Goal: Find specific page/section: Find specific page/section

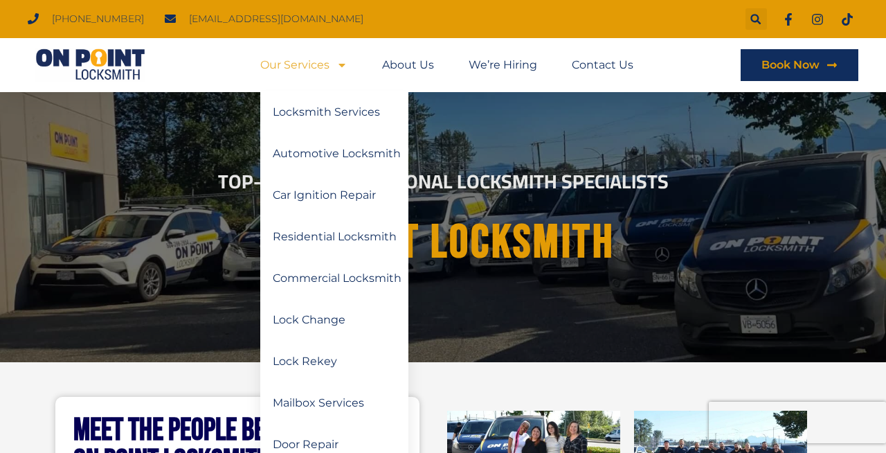
click at [309, 64] on link "Our Services" at bounding box center [303, 65] width 87 height 32
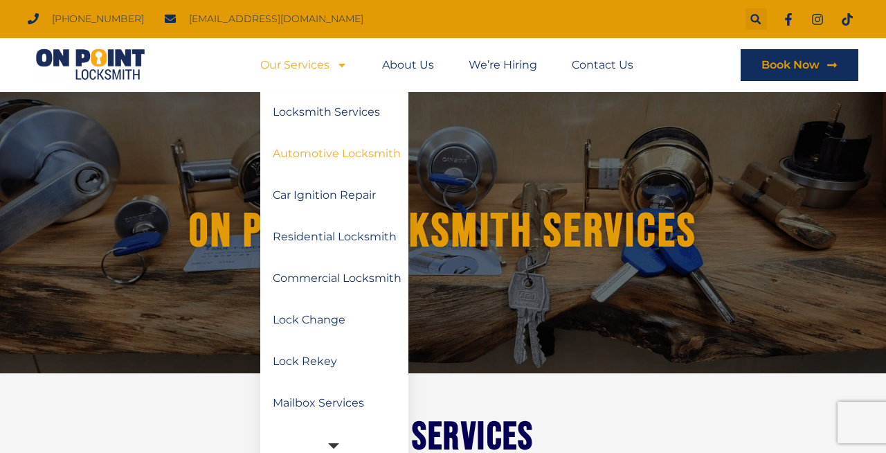
click at [328, 145] on link "Automotive Locksmith" at bounding box center [334, 154] width 148 height 42
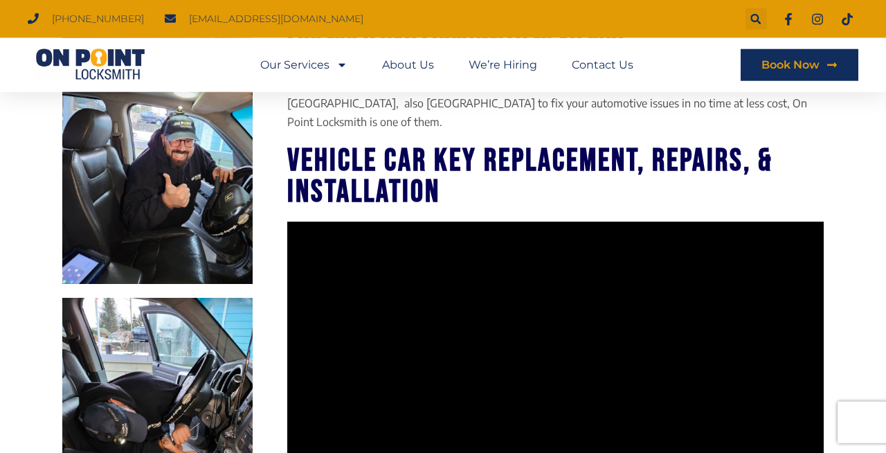
scroll to position [632, 0]
